Goal: Task Accomplishment & Management: Manage account settings

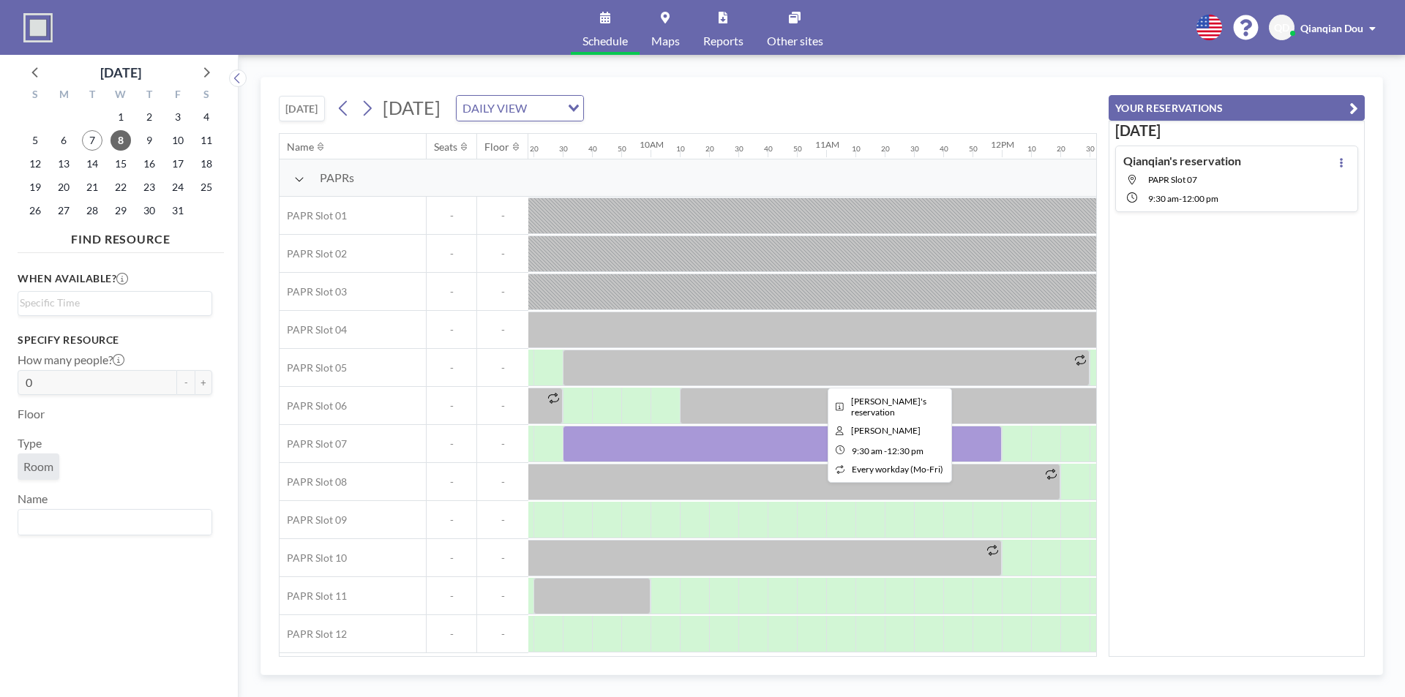
scroll to position [0, 1639]
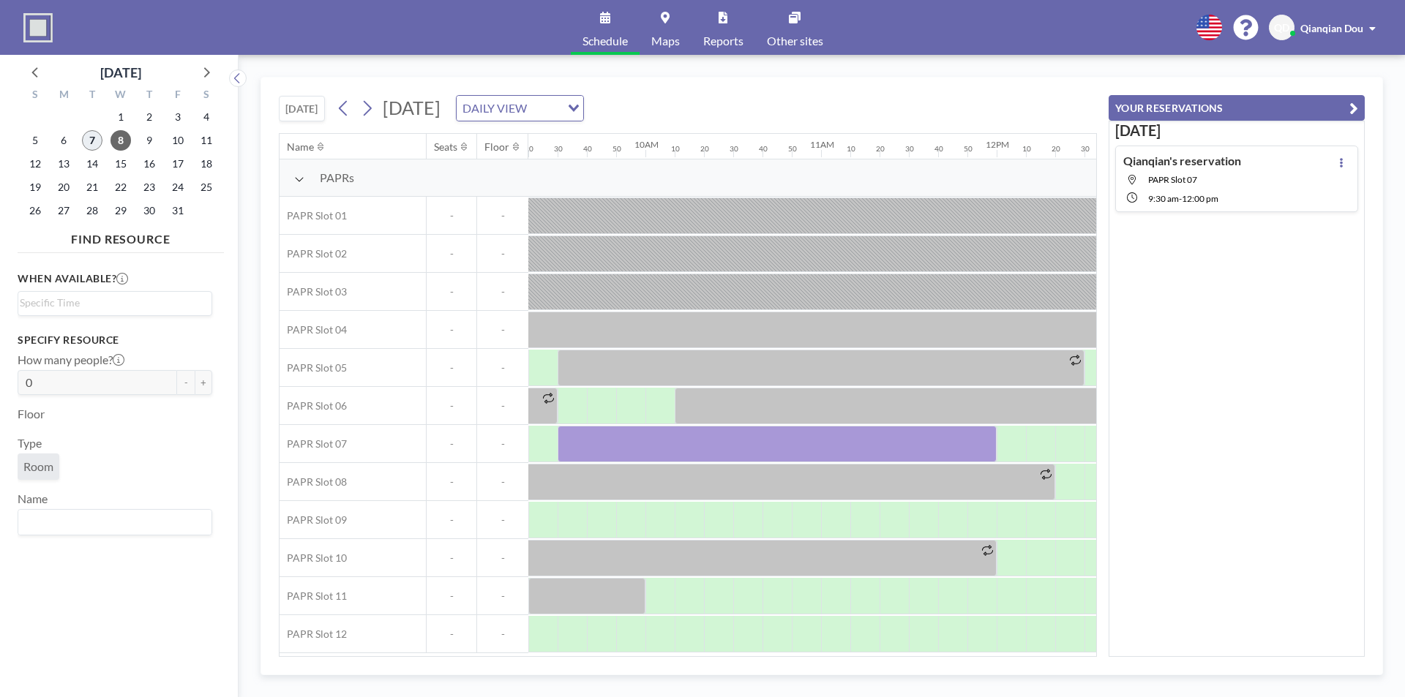
click at [95, 138] on span "7" at bounding box center [92, 140] width 20 height 20
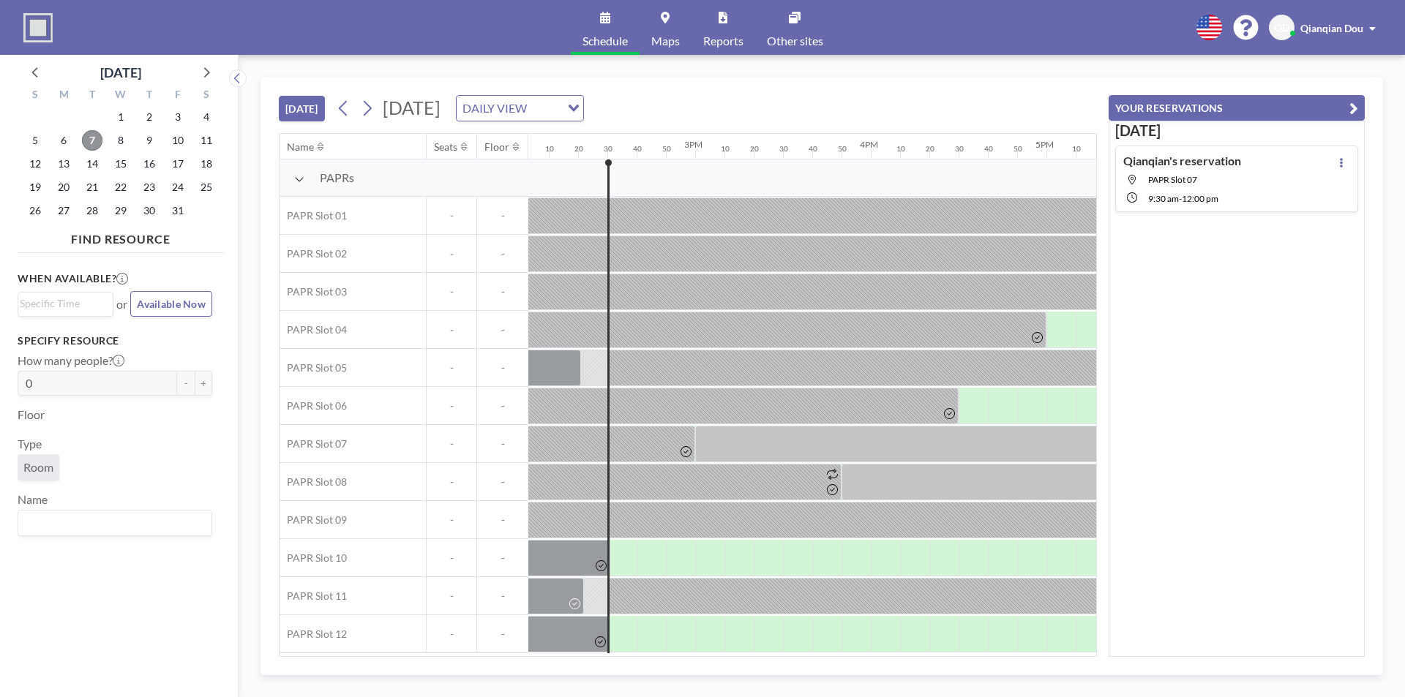
scroll to position [4, 2397]
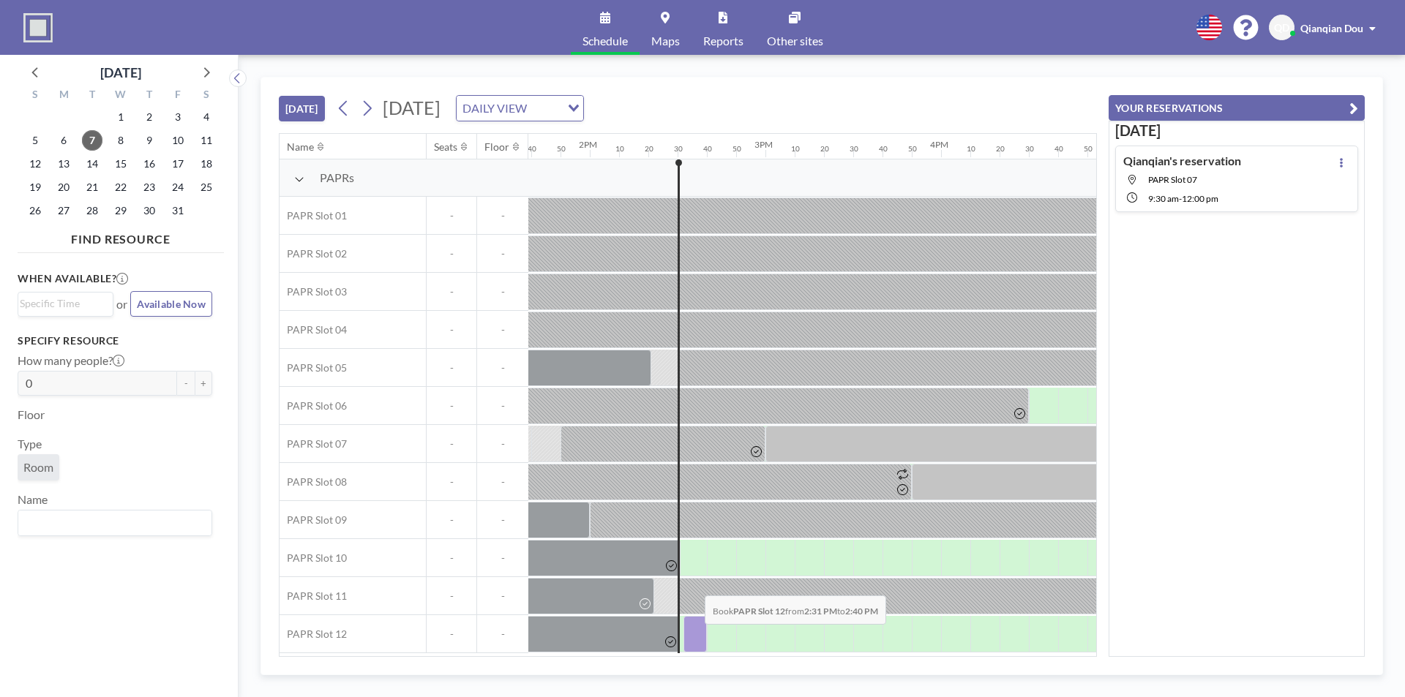
click at [693, 635] on div at bounding box center [694, 634] width 23 height 37
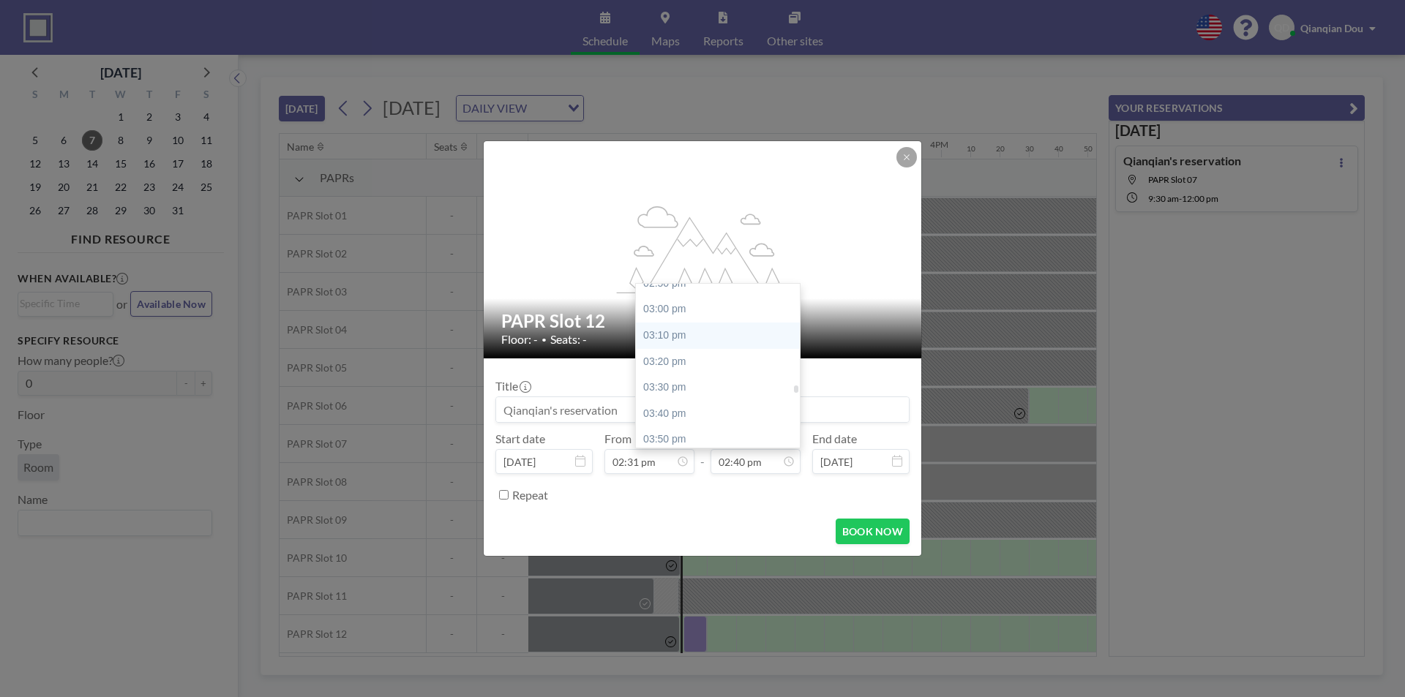
scroll to position [2365, 0]
click at [688, 427] on div "04:00 pm" at bounding box center [721, 432] width 171 height 26
type input "04:00 pm"
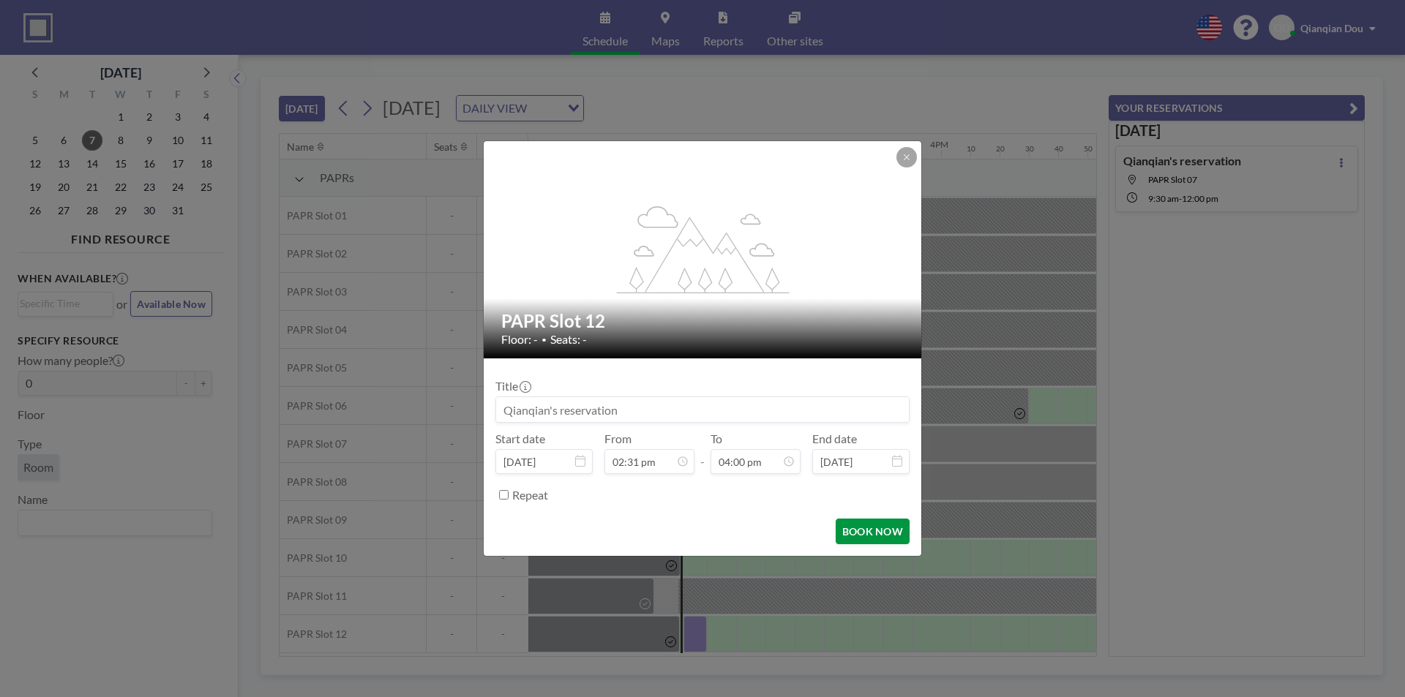
click at [864, 533] on button "BOOK NOW" at bounding box center [873, 532] width 74 height 26
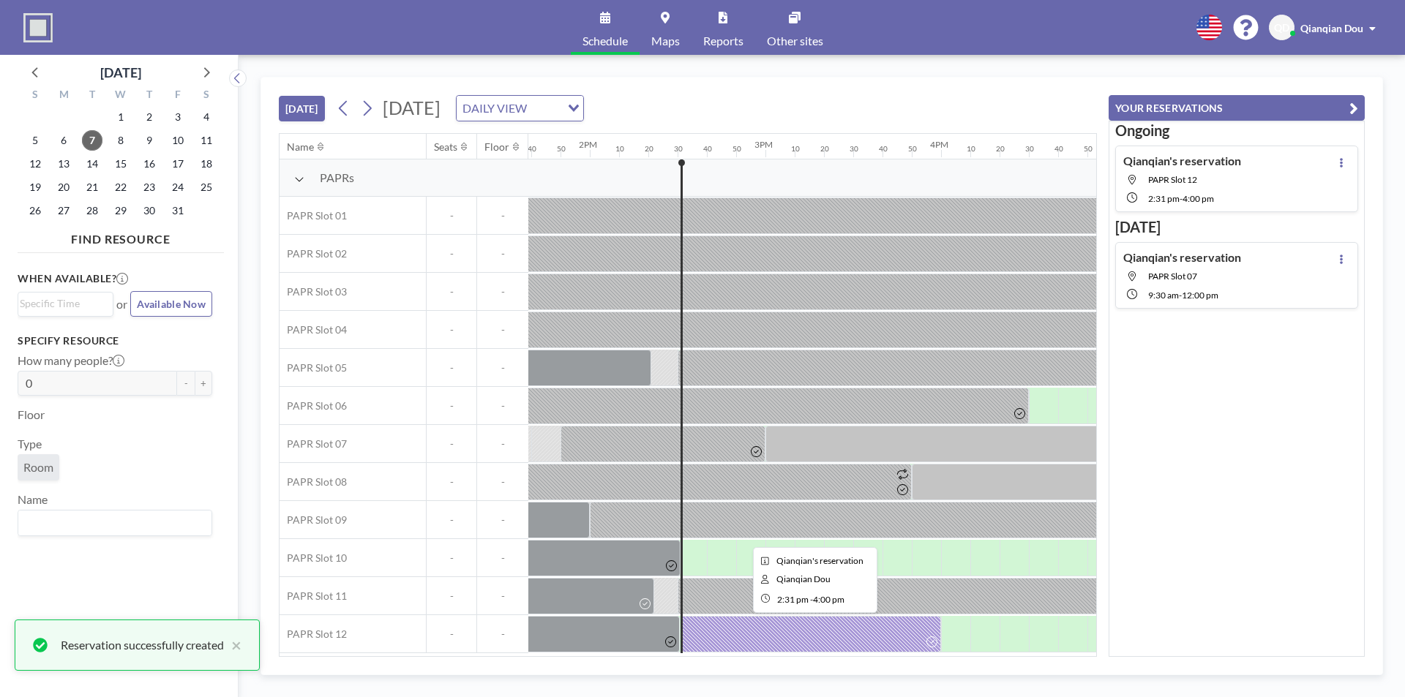
click at [781, 618] on div at bounding box center [810, 634] width 260 height 37
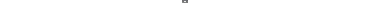
scroll to position [2647, 0]
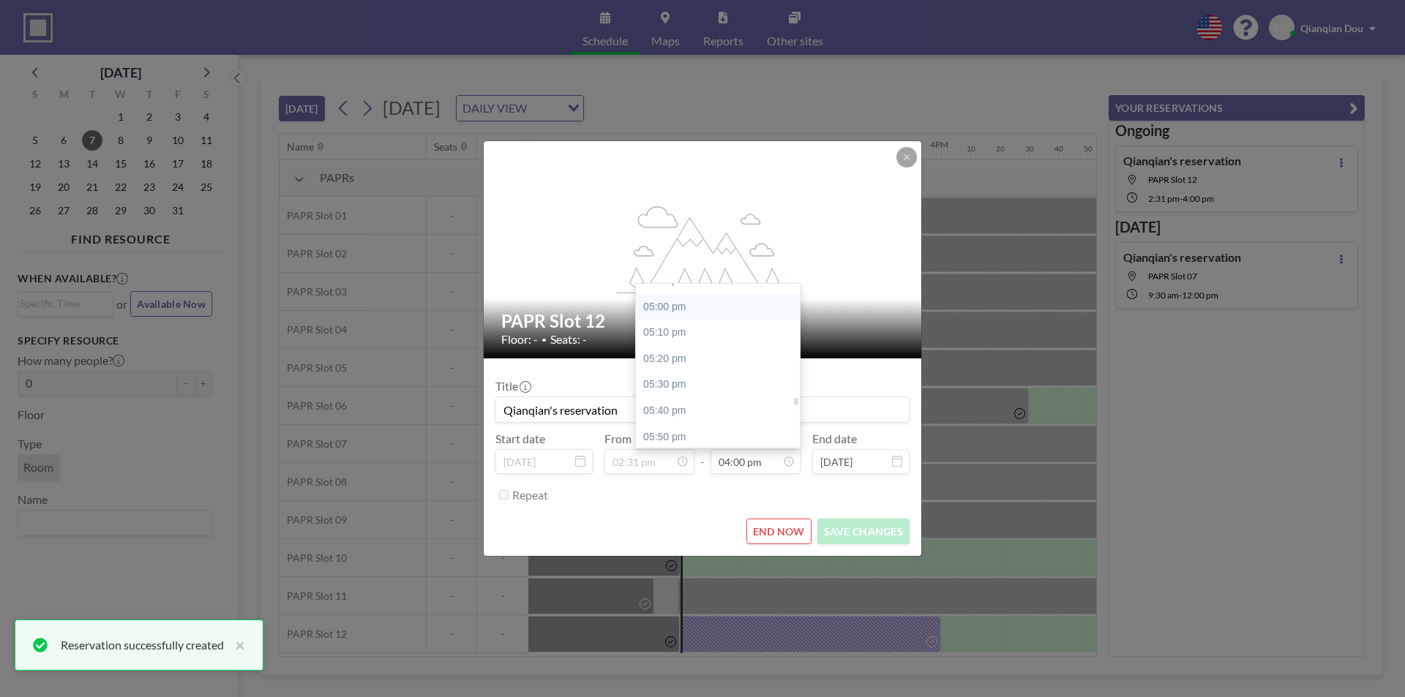
click at [669, 309] on div "05:00 pm" at bounding box center [721, 307] width 171 height 26
type input "05:00 pm"
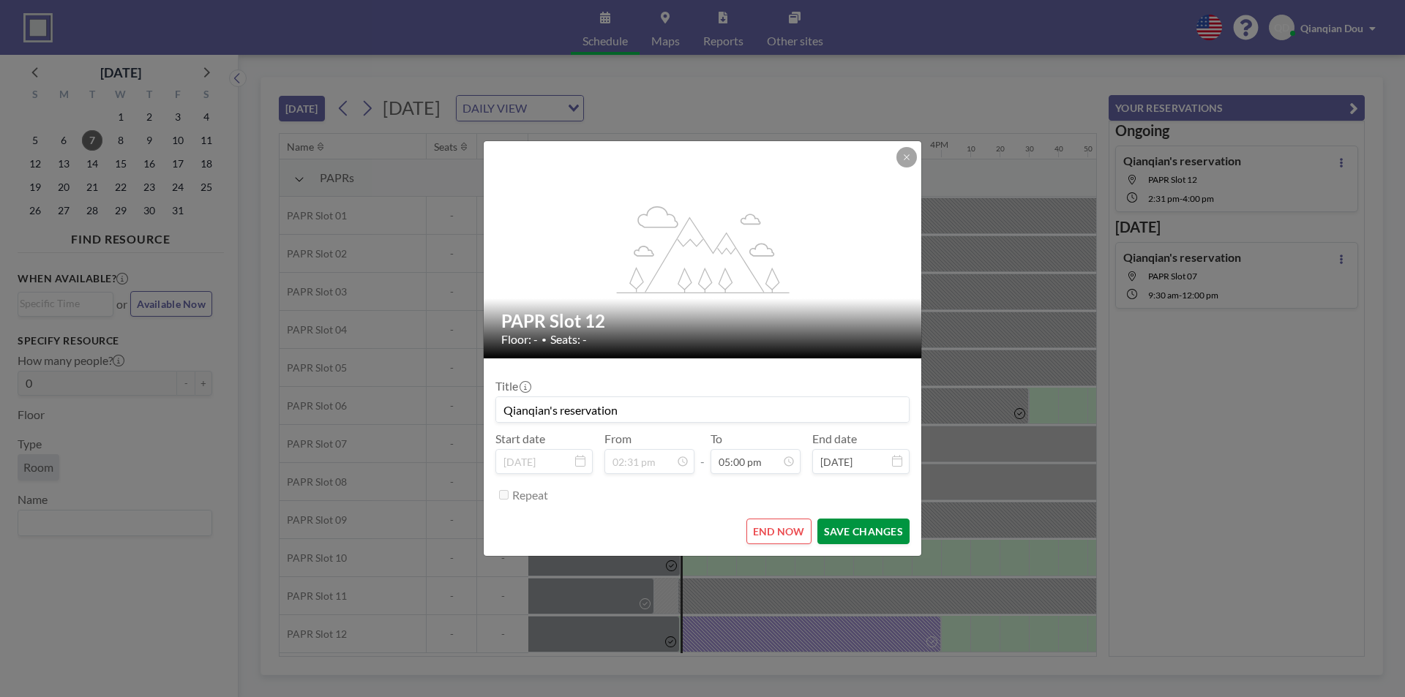
click at [873, 531] on button "SAVE CHANGES" at bounding box center [863, 532] width 92 height 26
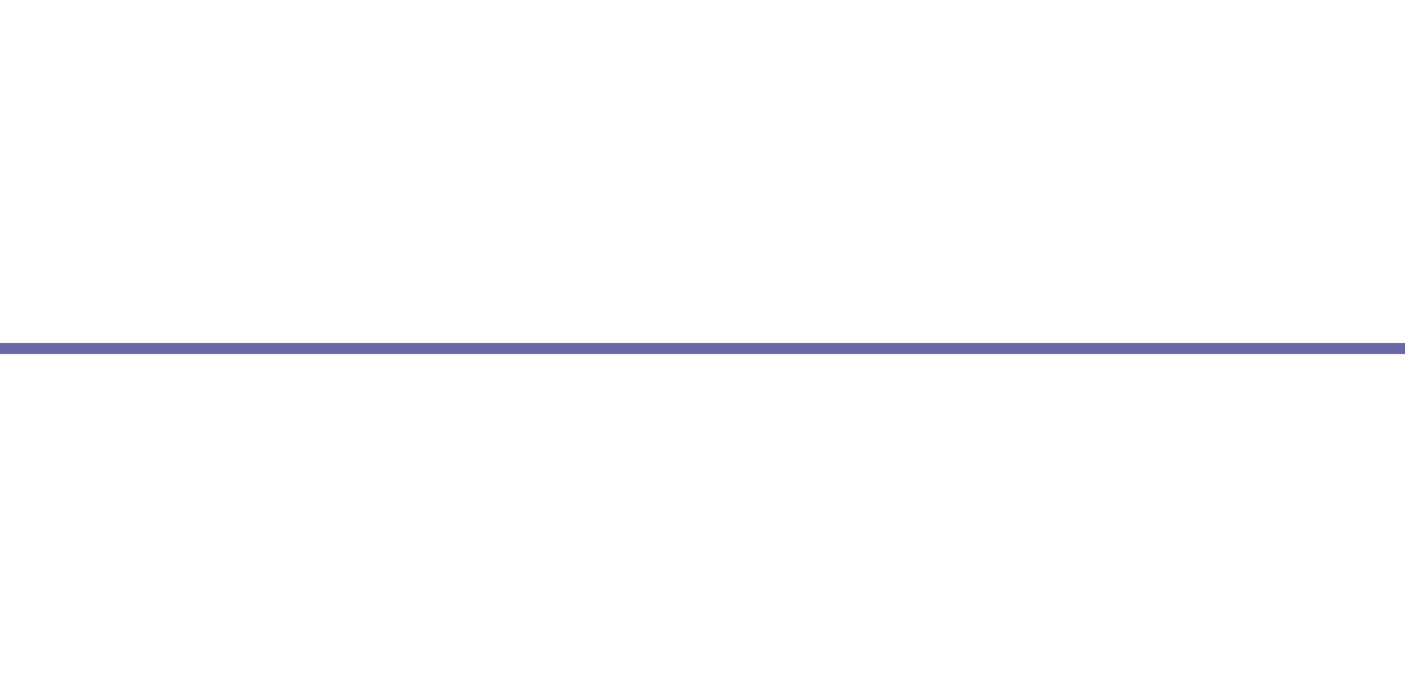
scroll to position [4, 2397]
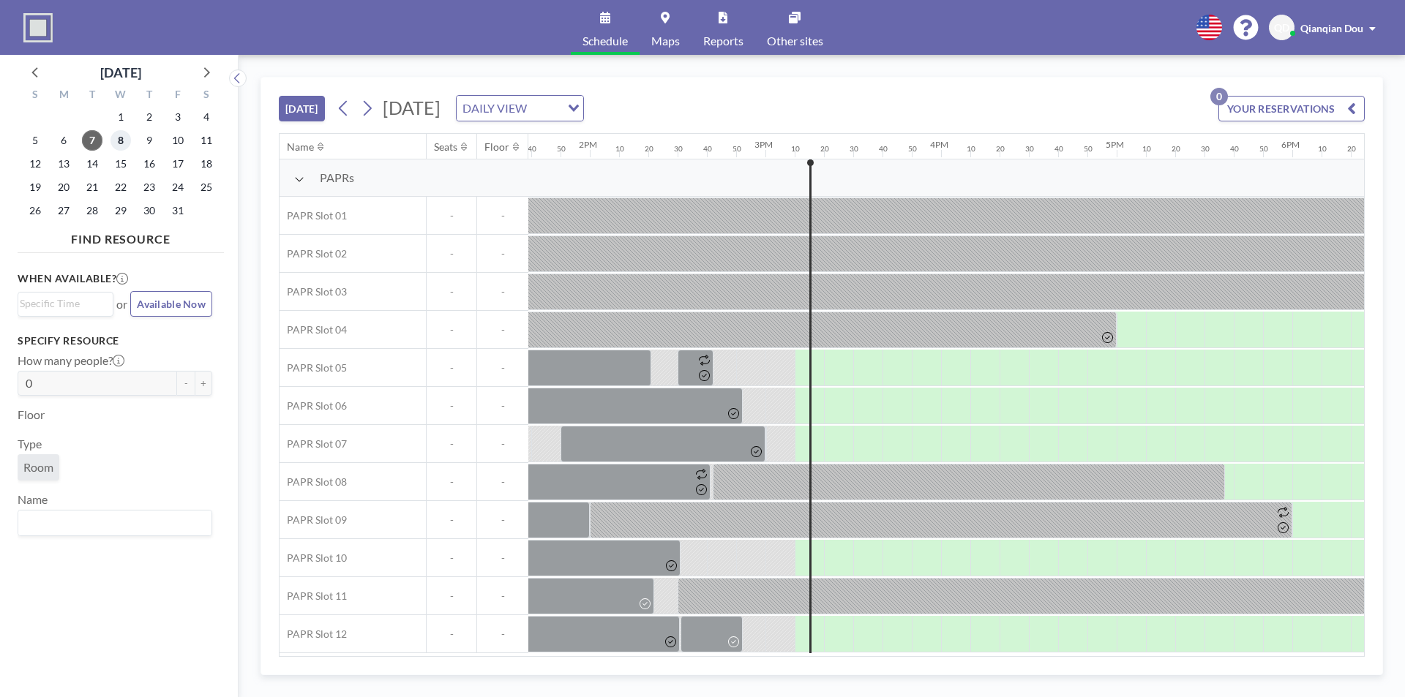
click at [119, 140] on span "8" at bounding box center [120, 140] width 20 height 20
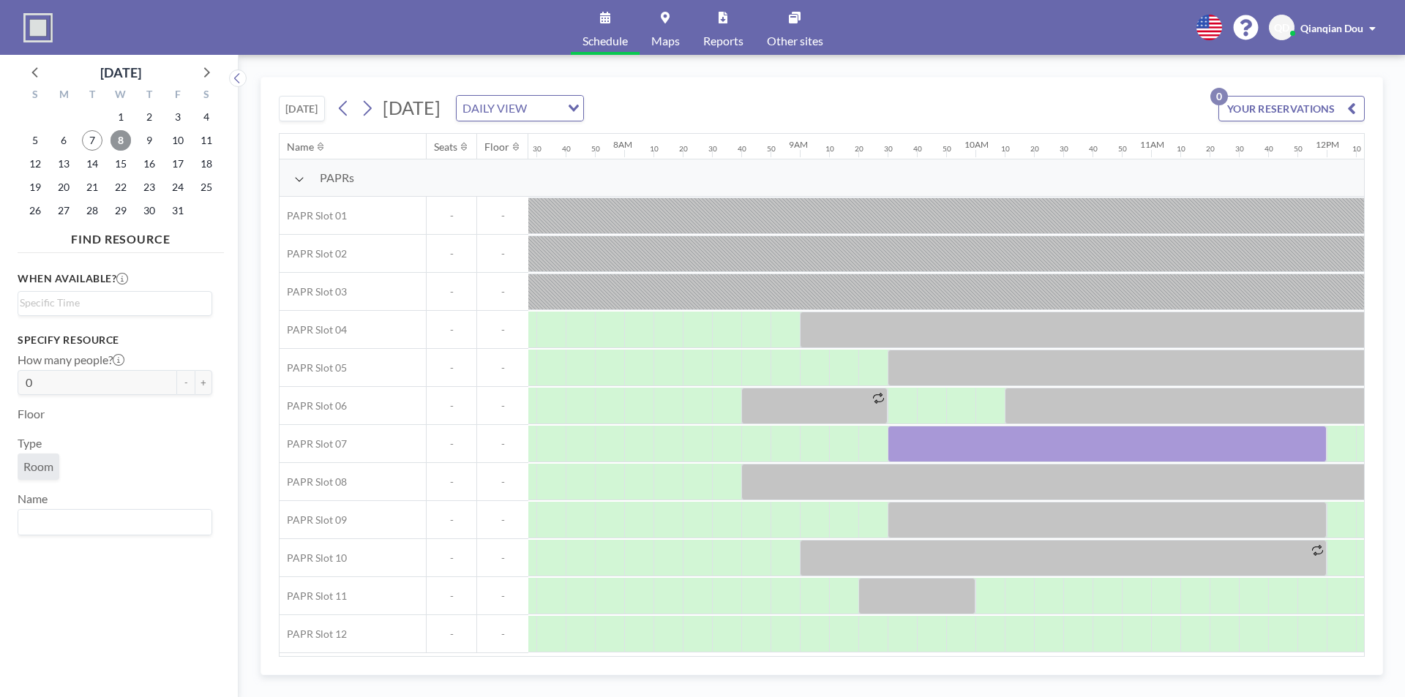
scroll to position [0, 1376]
